Goal: Ask a question

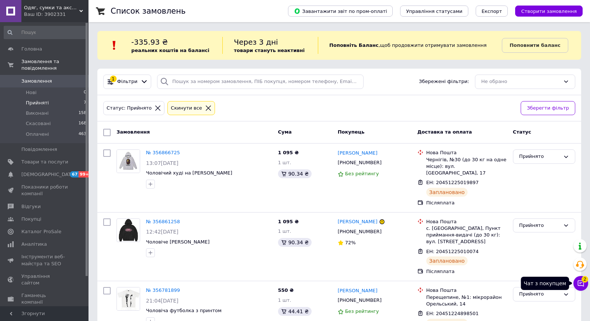
click at [579, 282] on icon at bounding box center [580, 282] width 7 height 7
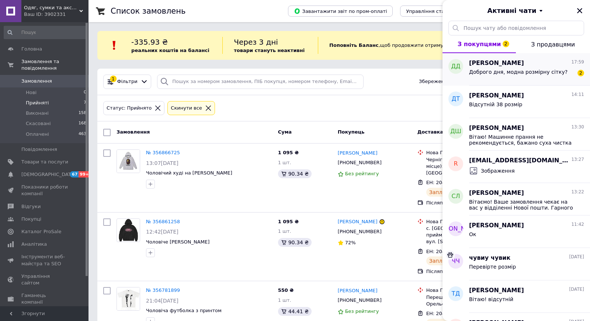
click at [535, 73] on span "Доброго дня, модна розмірну сітку?" at bounding box center [518, 72] width 98 height 6
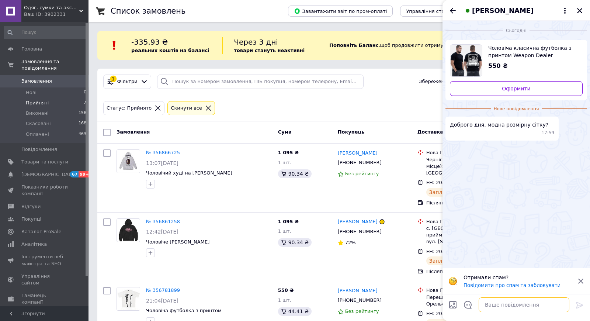
click at [496, 302] on textarea at bounding box center [523, 304] width 91 height 15
type textarea "Вітаю!"
click at [579, 305] on icon at bounding box center [579, 304] width 9 height 9
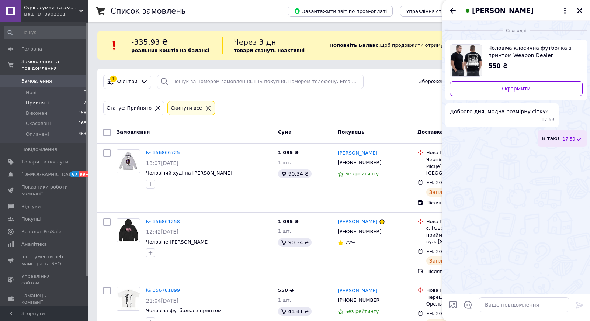
click at [453, 305] on input "Завантажити файли" at bounding box center [452, 304] width 9 height 9
type input "C:\fakepath\Снимок экрана [DATE] 11.41.27.png"
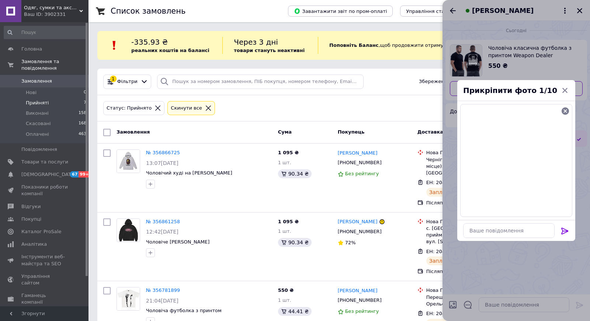
click at [563, 229] on icon at bounding box center [564, 230] width 9 height 9
